Goal: Communication & Community: Answer question/provide support

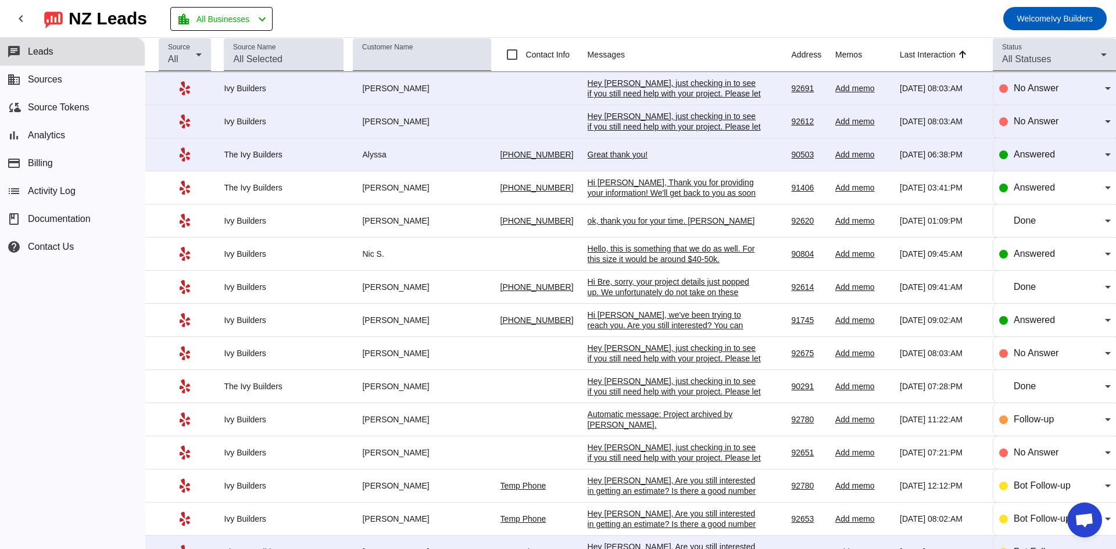
click at [594, 157] on div "Great thank you!" at bounding box center [675, 154] width 174 height 10
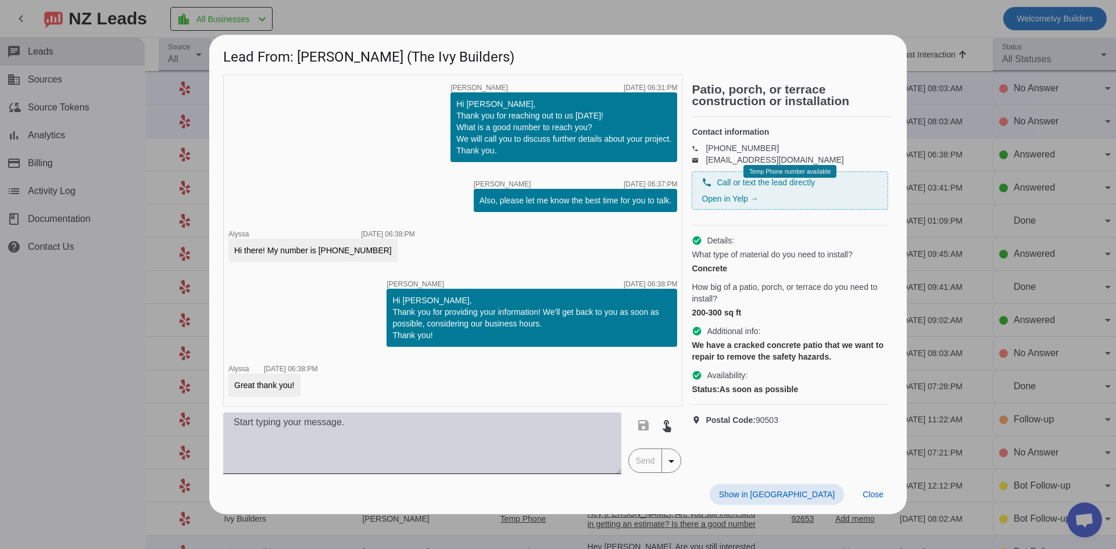
click at [394, 445] on textarea at bounding box center [422, 444] width 398 height 62
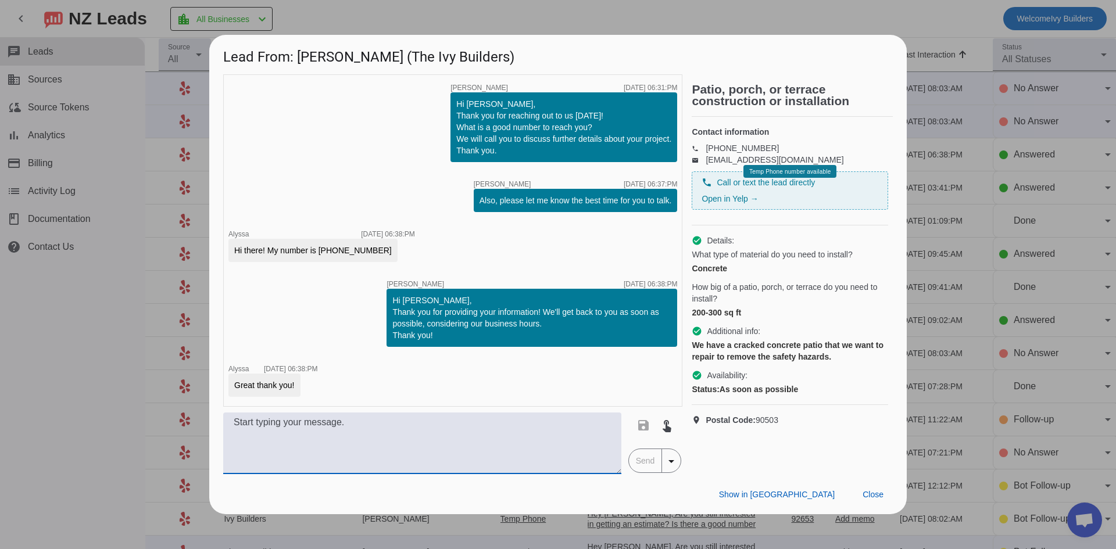
click at [519, 448] on textarea at bounding box center [422, 444] width 398 height 62
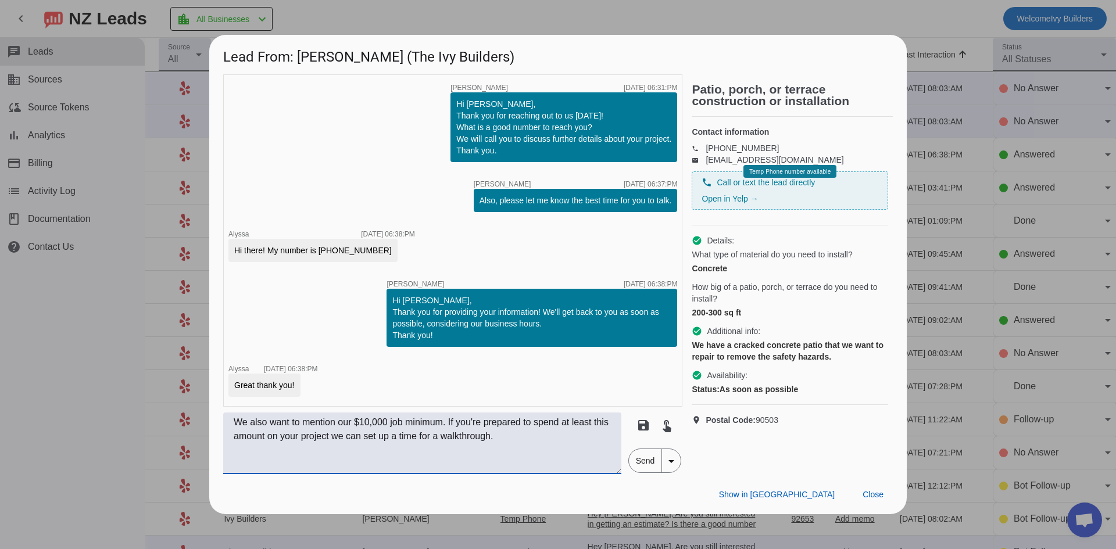
type textarea "We also want to mention our $10,000 job minimum. If you're prepared to spend at…"
click at [641, 461] on span "Send" at bounding box center [645, 460] width 33 height 23
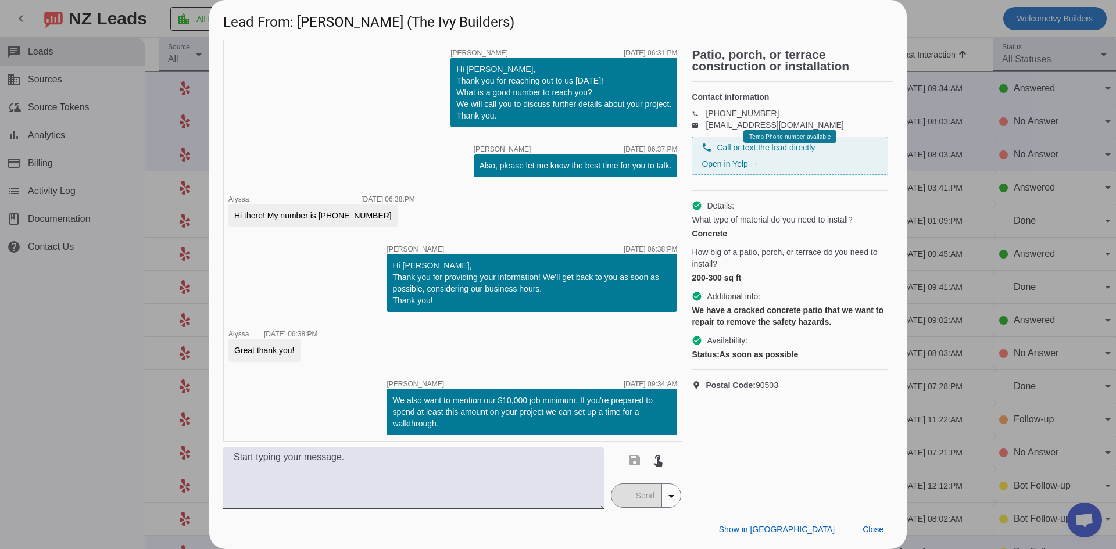
scroll to position [3, 0]
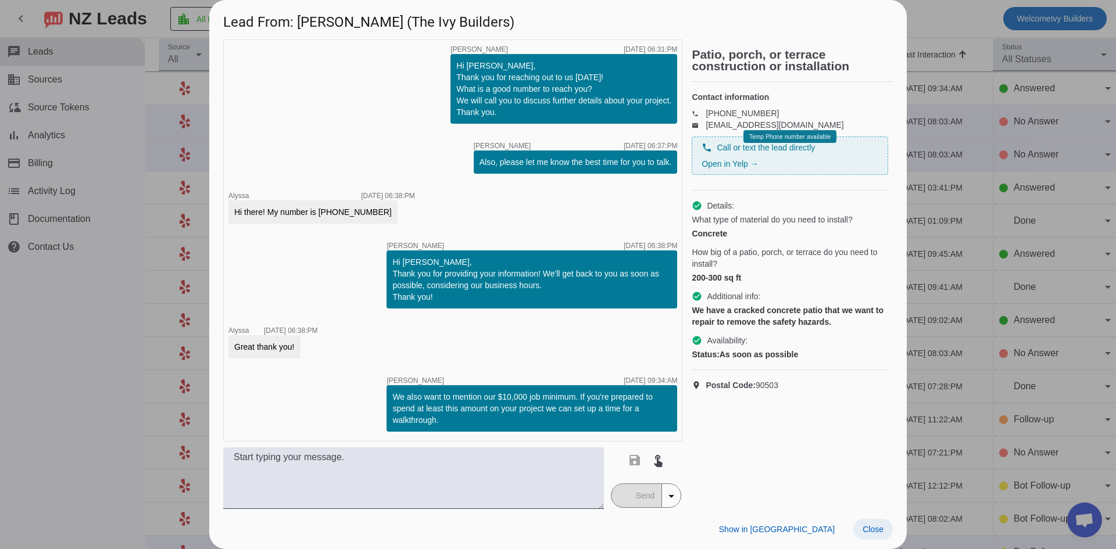
click at [868, 531] on span "Close" at bounding box center [873, 529] width 21 height 9
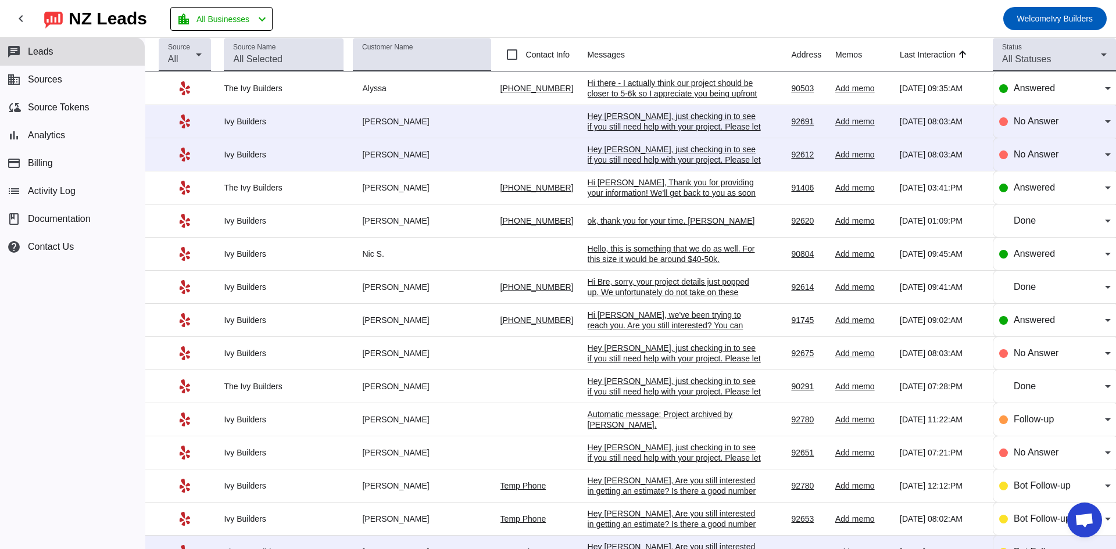
click at [708, 92] on div "Hi there - I actually think our project should be closer to 5-6k so I appreciat…" at bounding box center [675, 93] width 174 height 31
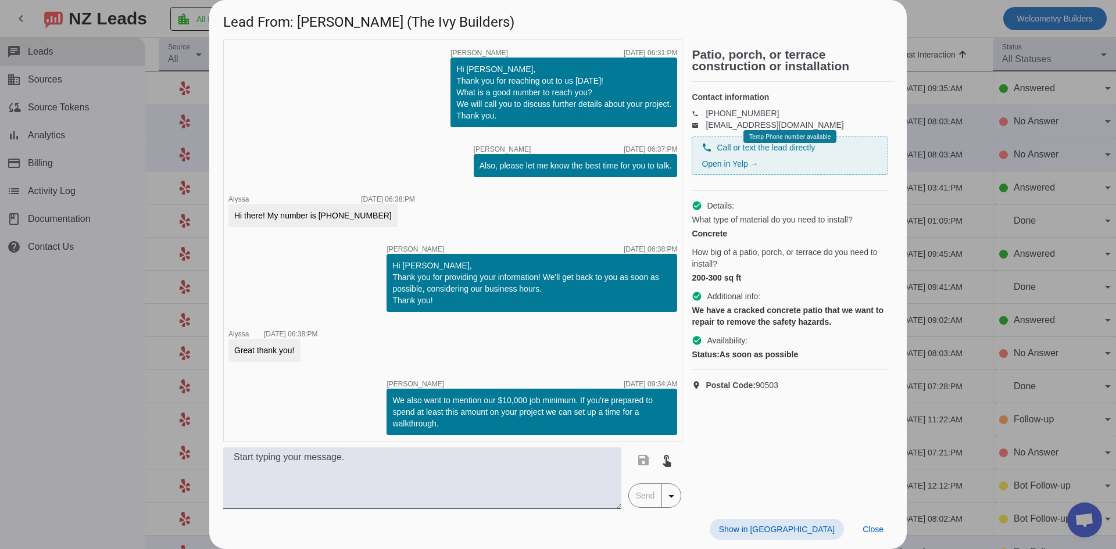
scroll to position [65, 0]
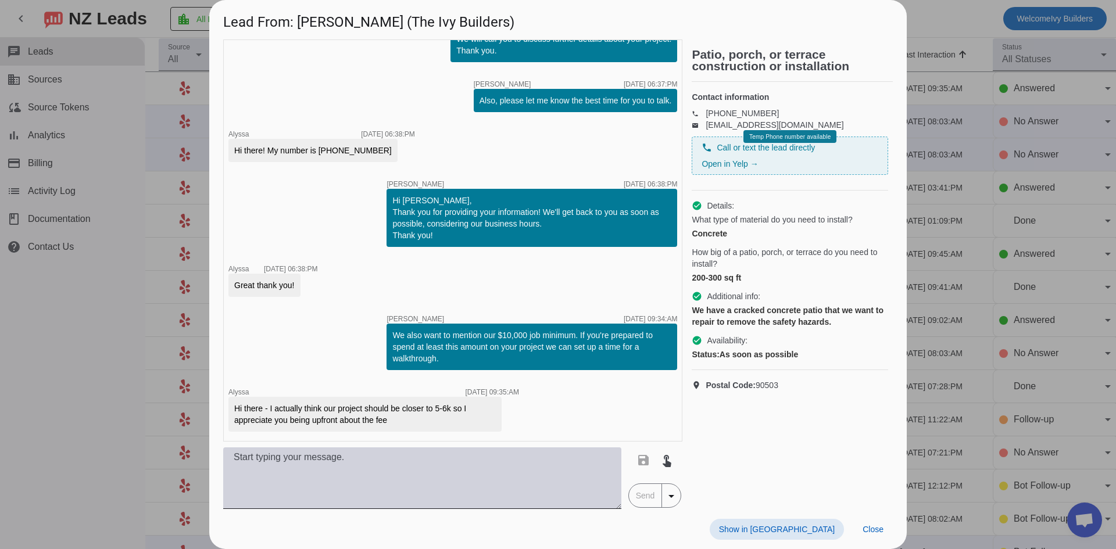
click at [356, 454] on textarea at bounding box center [422, 479] width 398 height 62
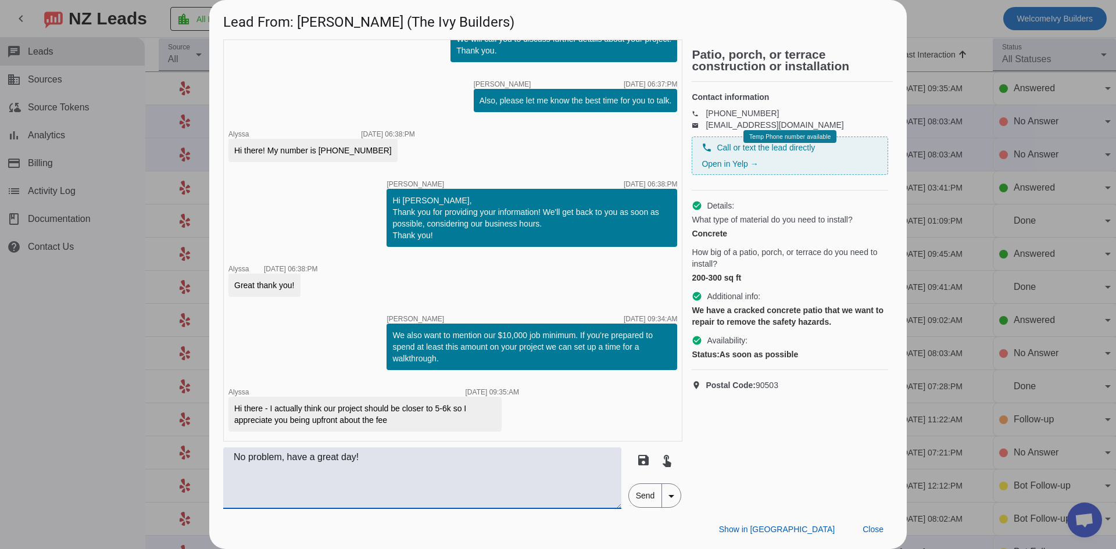
type textarea "No problem, have a great day!"
click at [647, 499] on span "Send" at bounding box center [645, 495] width 33 height 23
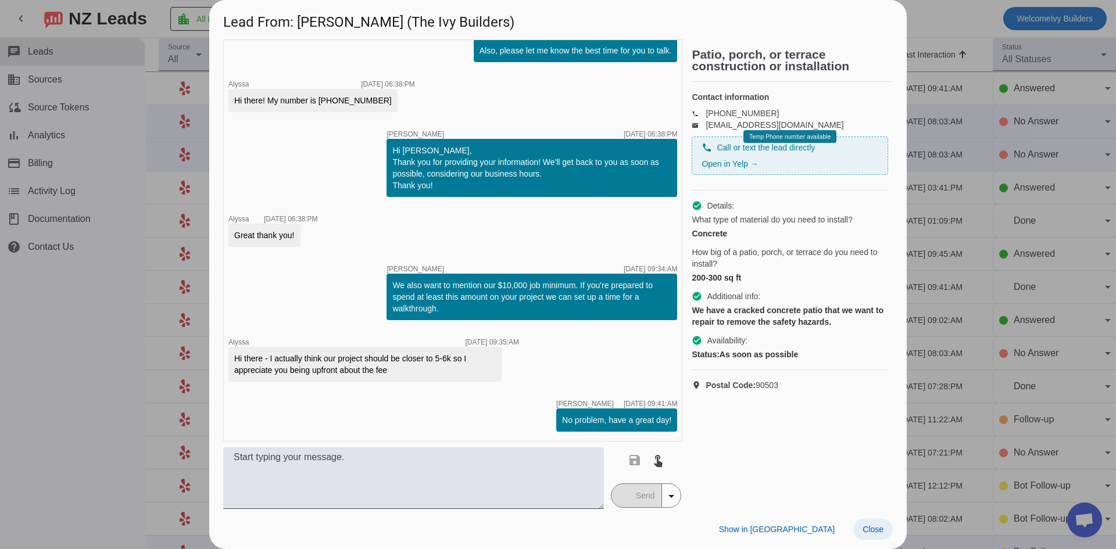
click at [884, 532] on span at bounding box center [874, 529] width 40 height 21
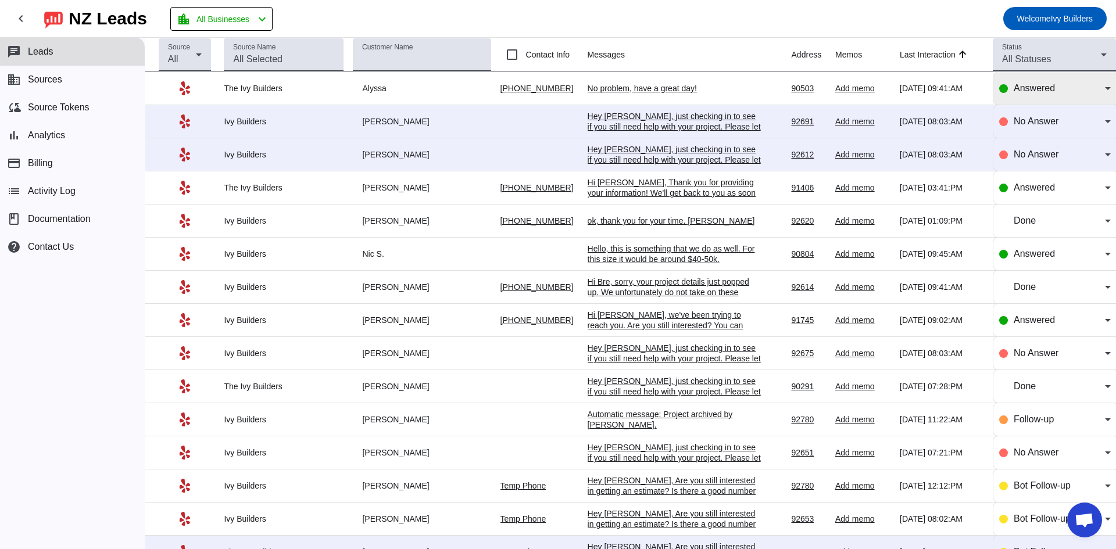
click at [1064, 88] on div "Answered" at bounding box center [1059, 88] width 91 height 14
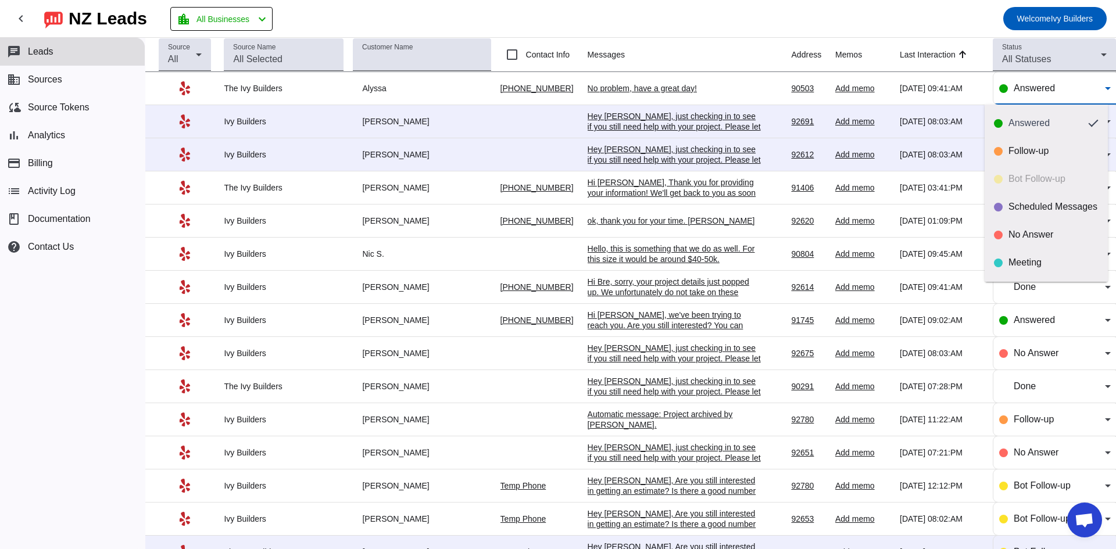
scroll to position [27, 0]
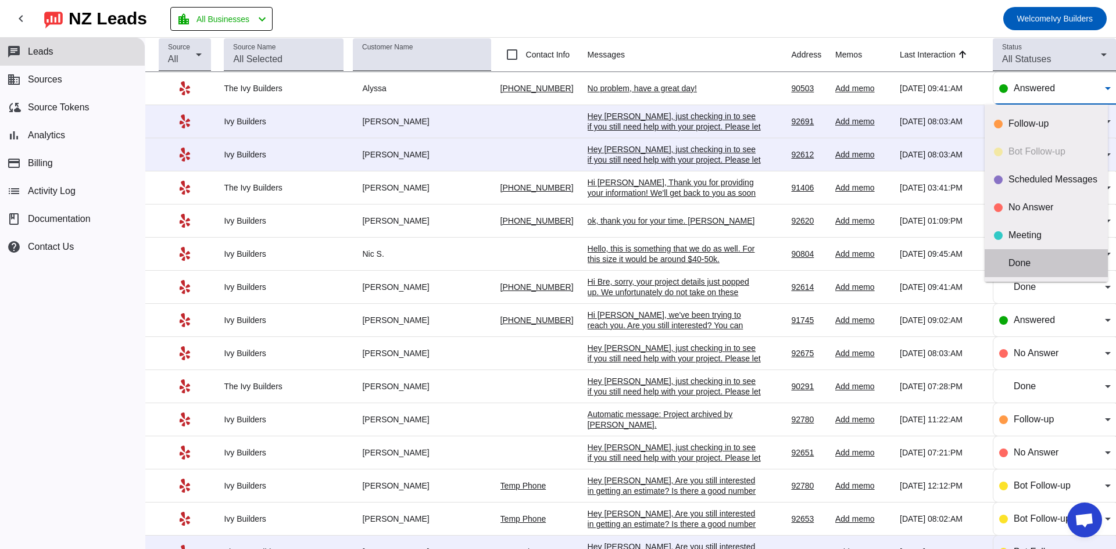
click at [1047, 259] on div "Done" at bounding box center [1054, 264] width 90 height 12
